Goal: Task Accomplishment & Management: Use online tool/utility

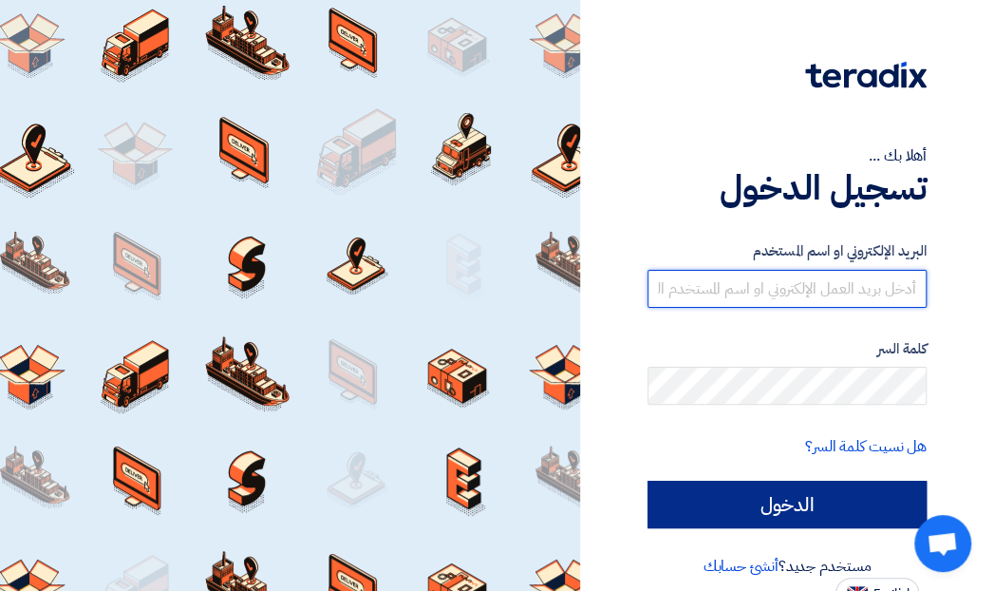
type input "[EMAIL_ADDRESS][DOMAIN_NAME]"
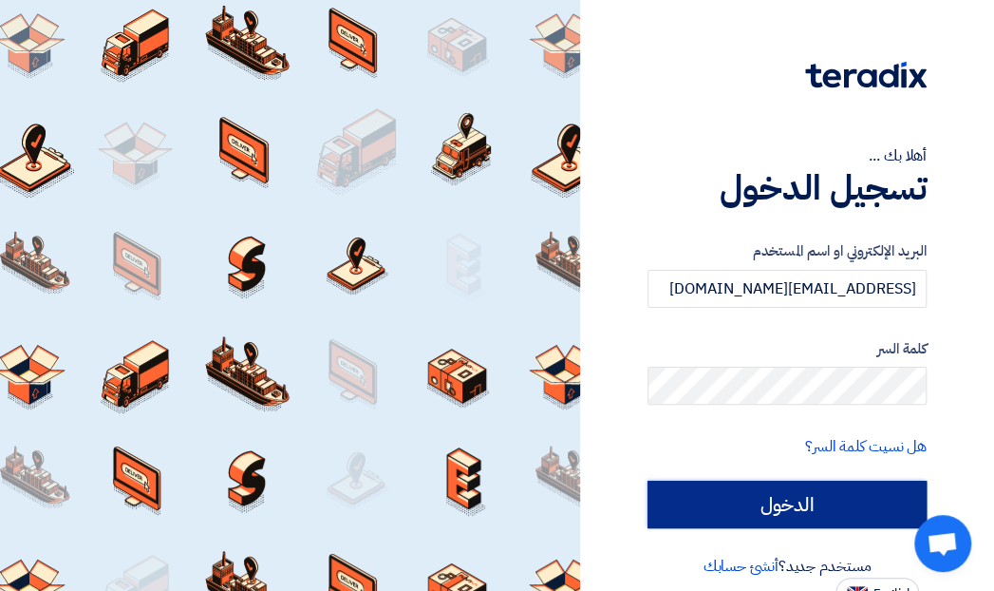
click at [771, 503] on input "الدخول" at bounding box center [787, 503] width 279 height 47
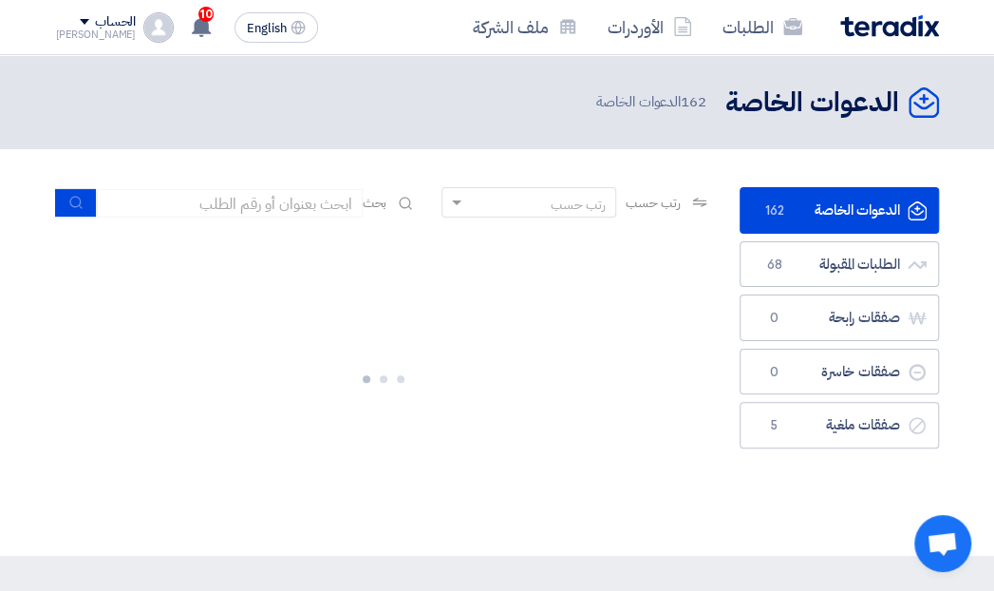
click at [790, 212] on link "الدعوات الخاصة الدعوات الخاصة 162" at bounding box center [839, 210] width 199 height 47
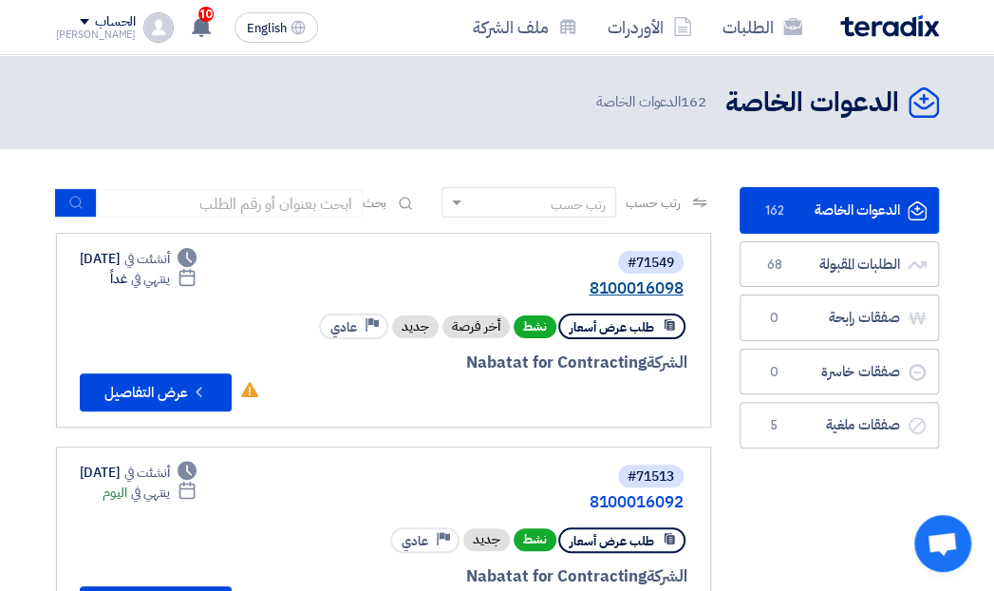
click at [608, 282] on link "8100016098" at bounding box center [494, 288] width 380 height 17
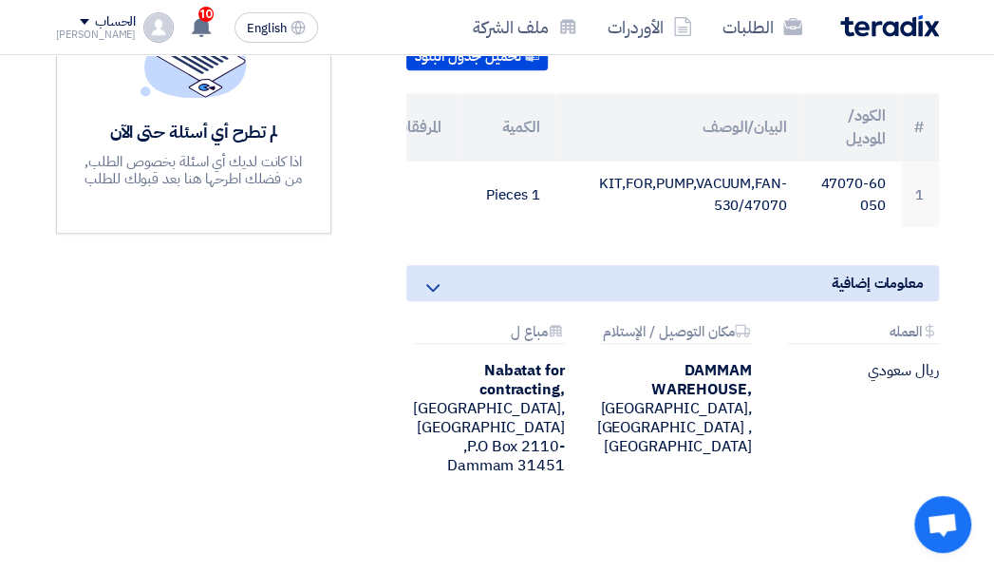
scroll to position [474, 0]
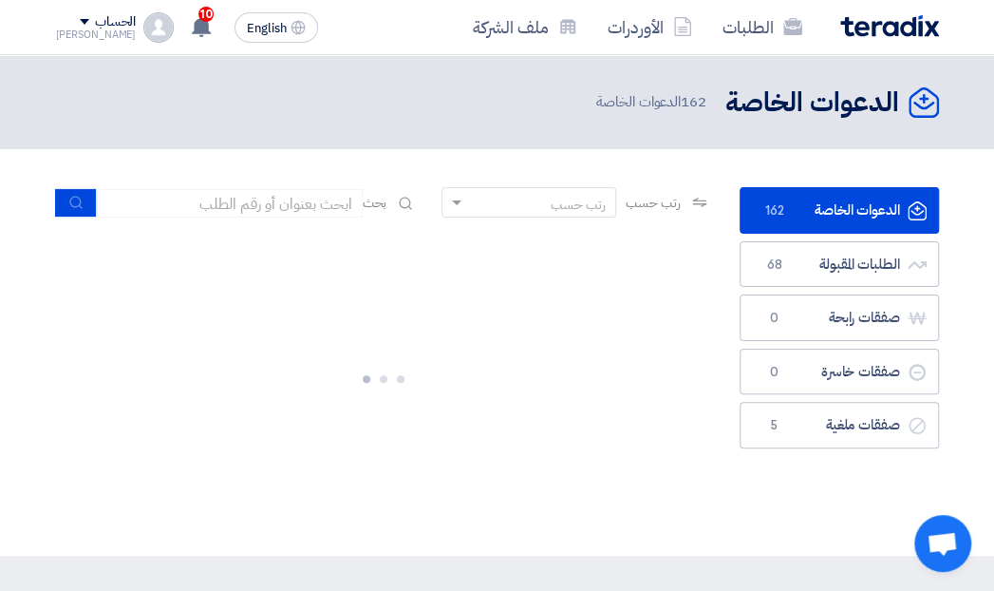
click at [858, 200] on link "الدعوات الخاصة الدعوات الخاصة 162" at bounding box center [839, 210] width 199 height 47
